Goal: Transaction & Acquisition: Subscribe to service/newsletter

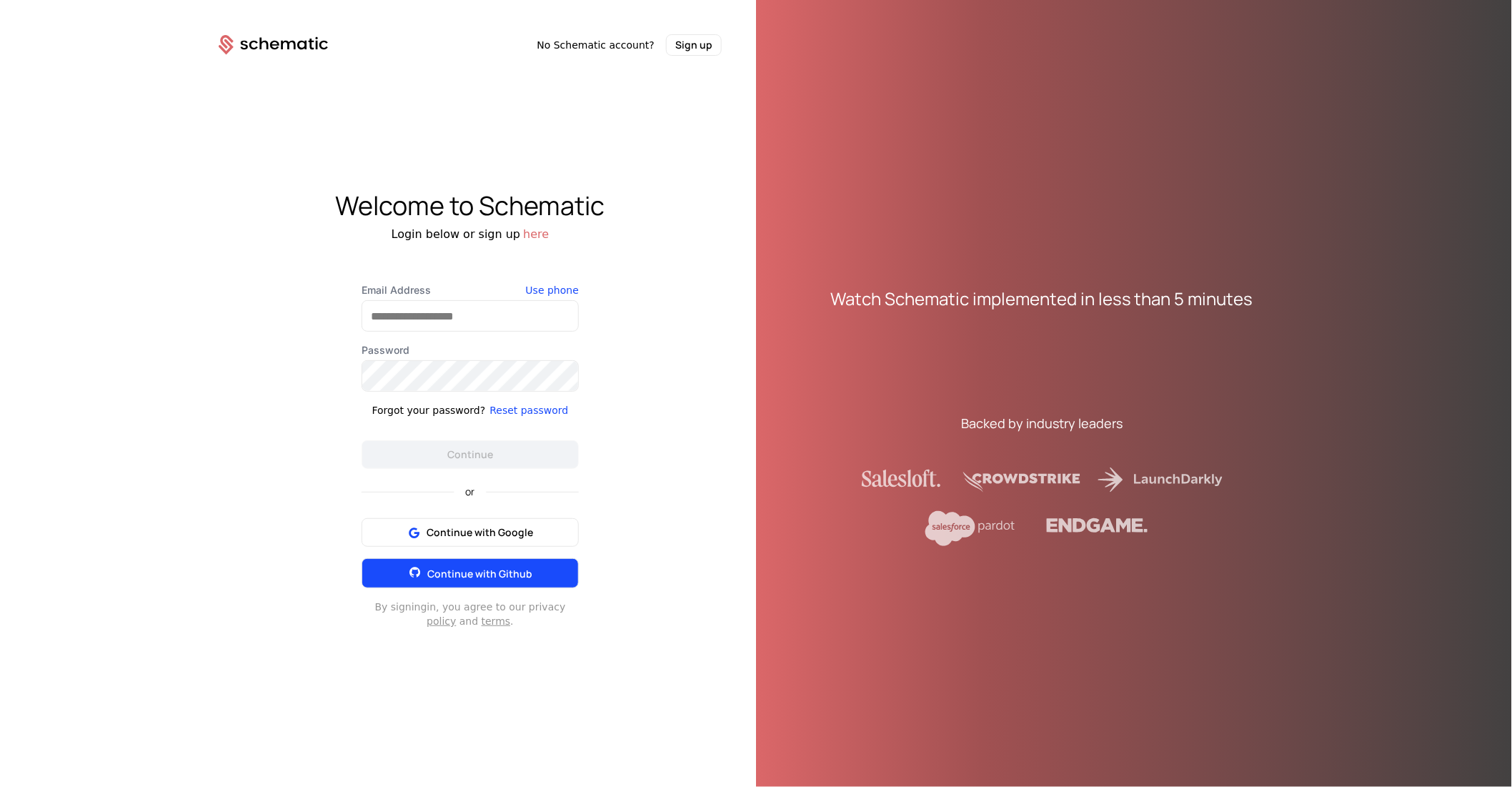
click at [460, 561] on button "Continue with Github" at bounding box center [470, 573] width 217 height 30
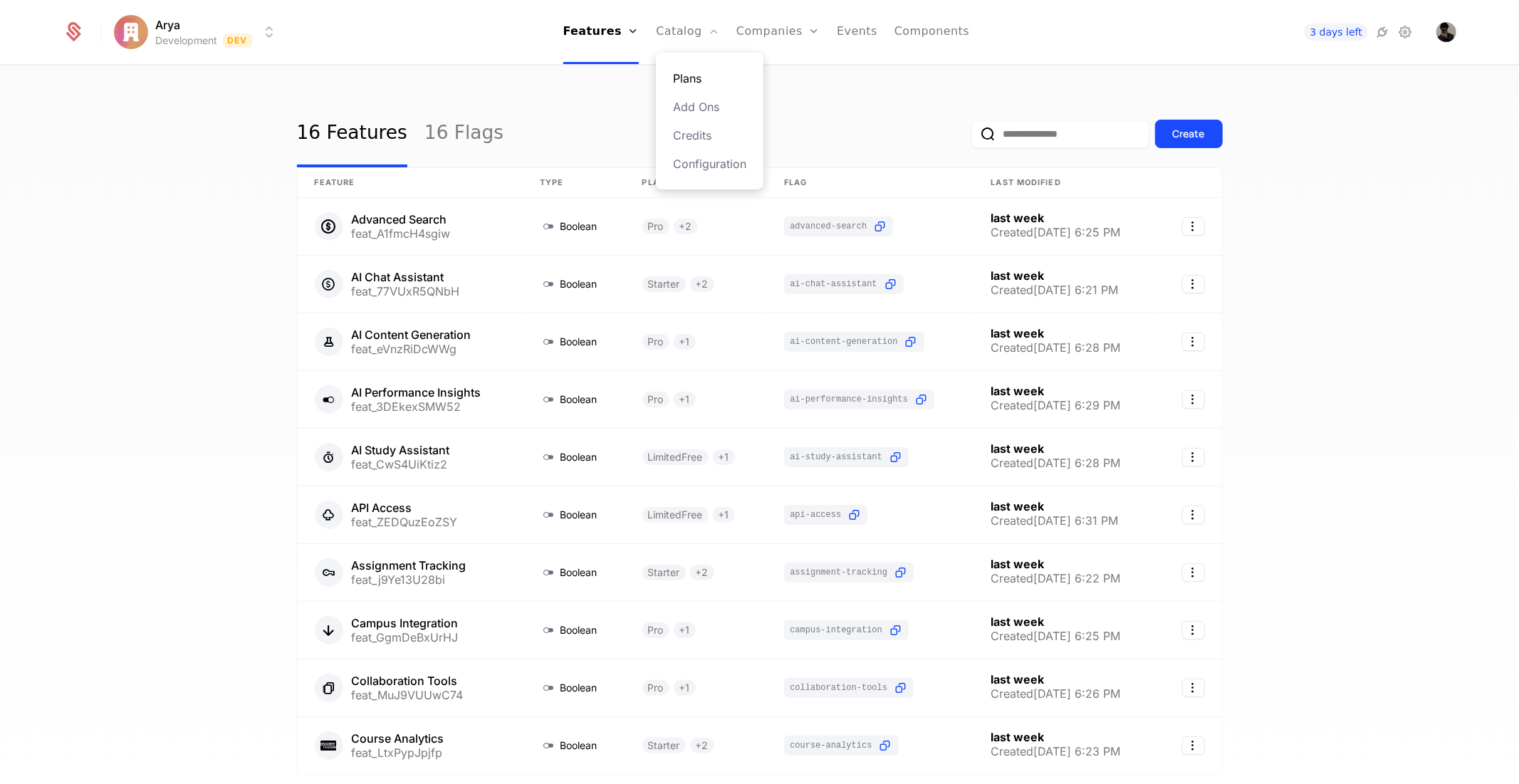
click at [703, 70] on link "Plans" at bounding box center [709, 78] width 73 height 17
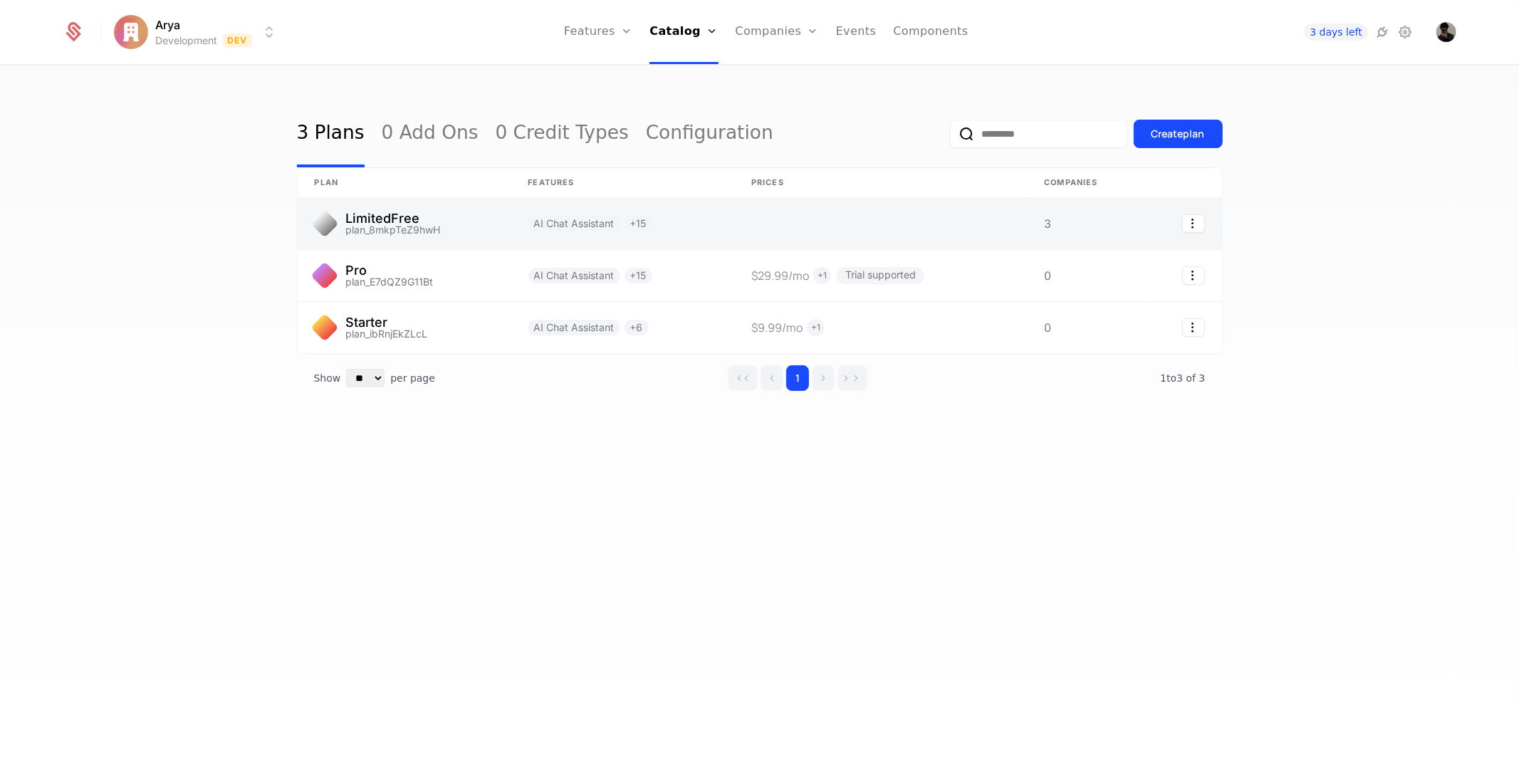
click at [523, 216] on link at bounding box center [622, 223] width 224 height 51
